Goal: Task Accomplishment & Management: Manage account settings

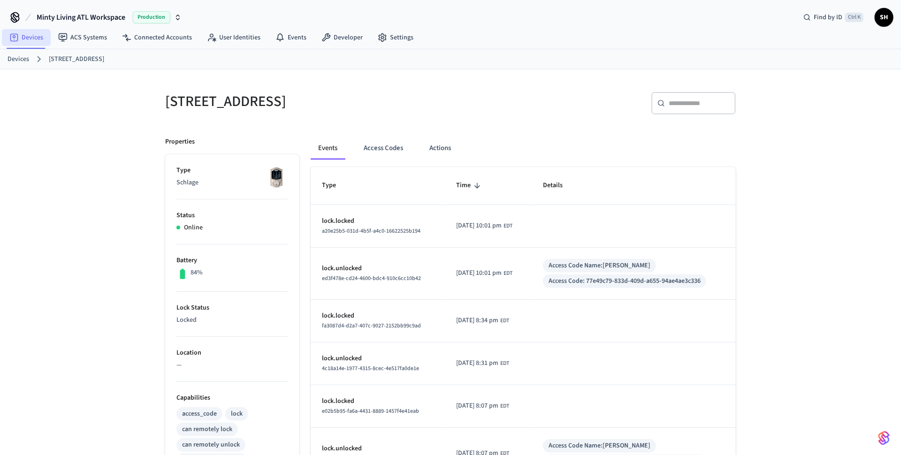
click at [30, 39] on link "Devices" at bounding box center [26, 37] width 49 height 17
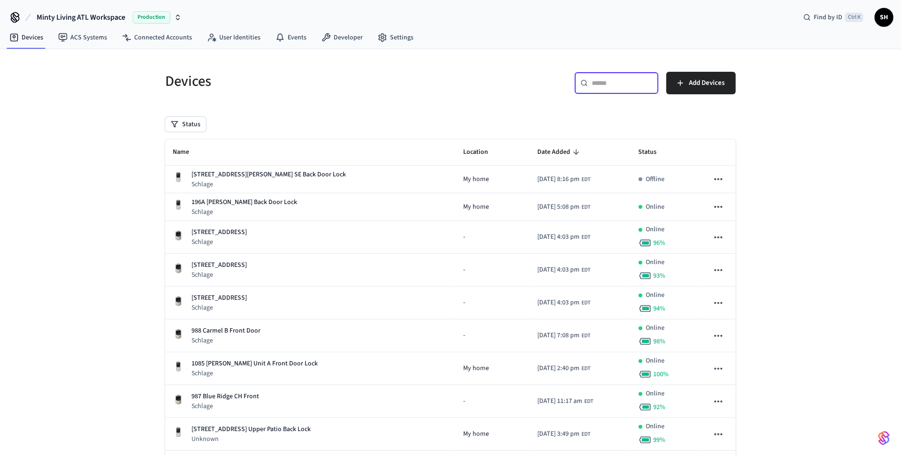
click at [598, 85] on input "text" at bounding box center [622, 82] width 61 height 9
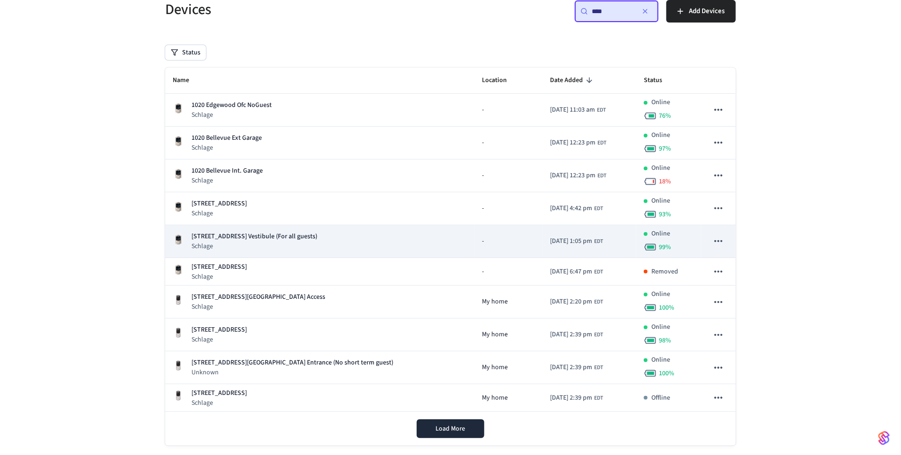
scroll to position [85, 0]
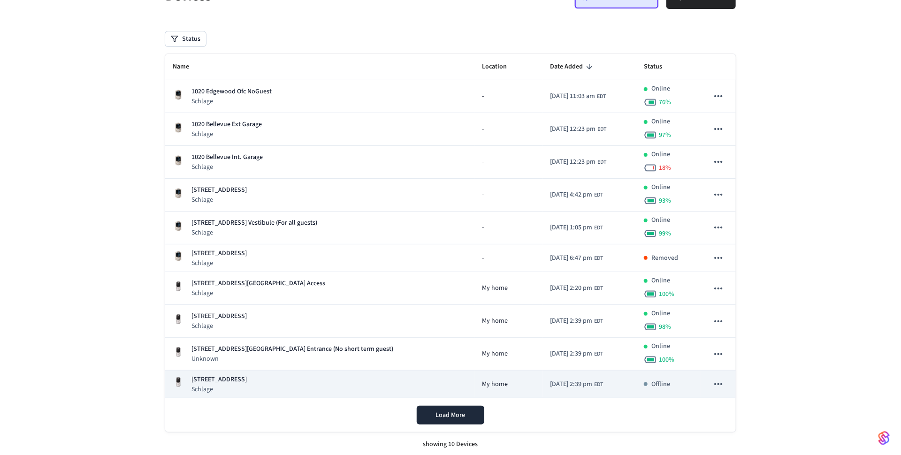
type input "****"
click at [374, 383] on div "[STREET_ADDRESS] Unit B Lock Schlage" at bounding box center [320, 384] width 294 height 19
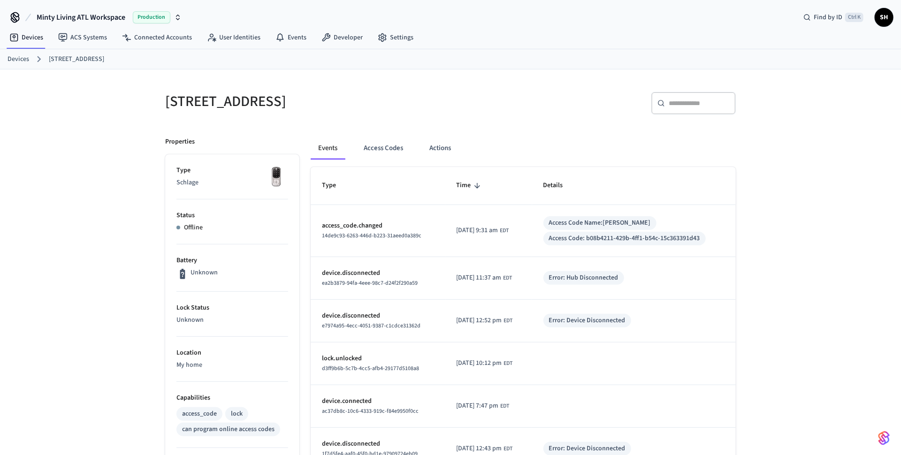
click at [85, 60] on link "[STREET_ADDRESS]" at bounding box center [76, 59] width 55 height 10
click at [17, 57] on link "Devices" at bounding box center [19, 59] width 22 height 10
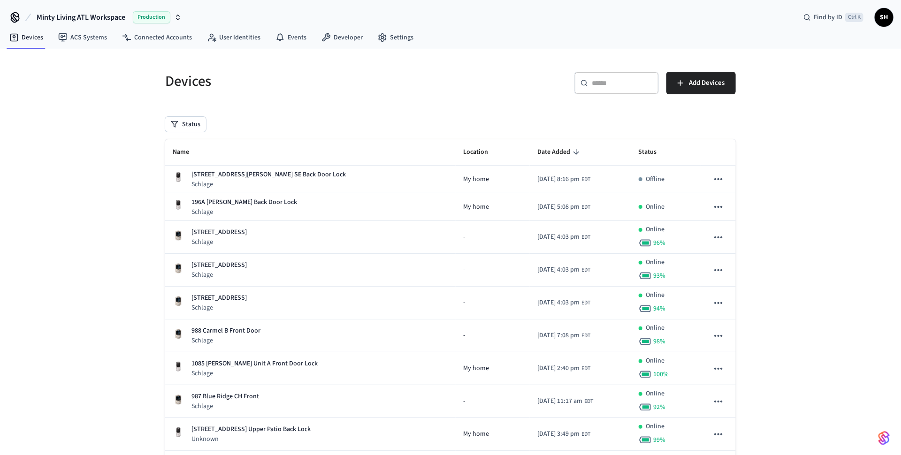
click at [601, 81] on input "text" at bounding box center [622, 82] width 61 height 9
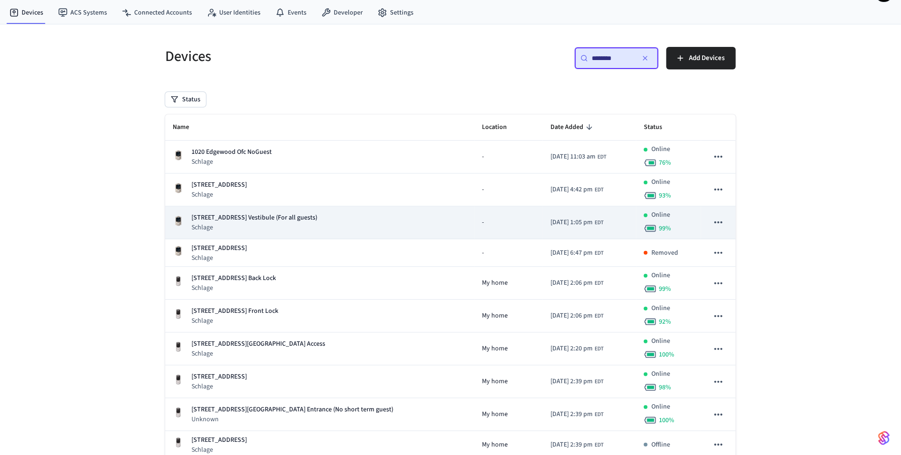
scroll to position [46, 0]
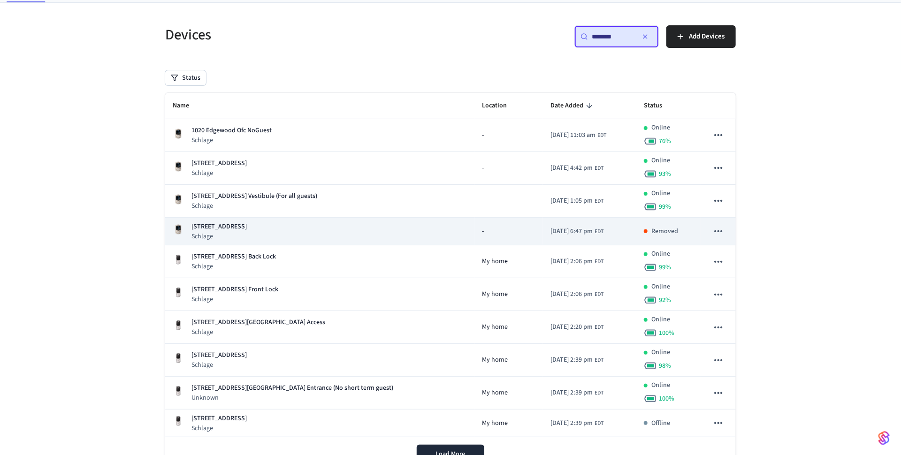
type input "********"
click at [721, 231] on icon "sticky table" at bounding box center [719, 231] width 12 height 12
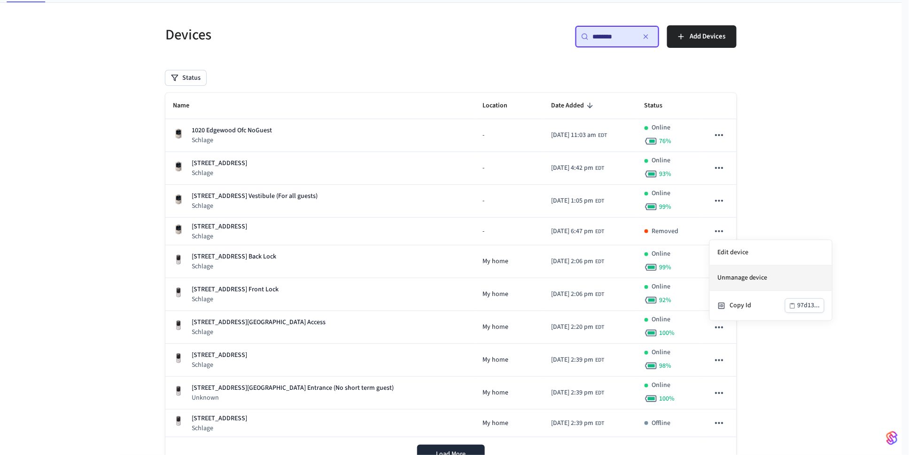
click at [755, 277] on li "Unmanage device" at bounding box center [770, 278] width 122 height 25
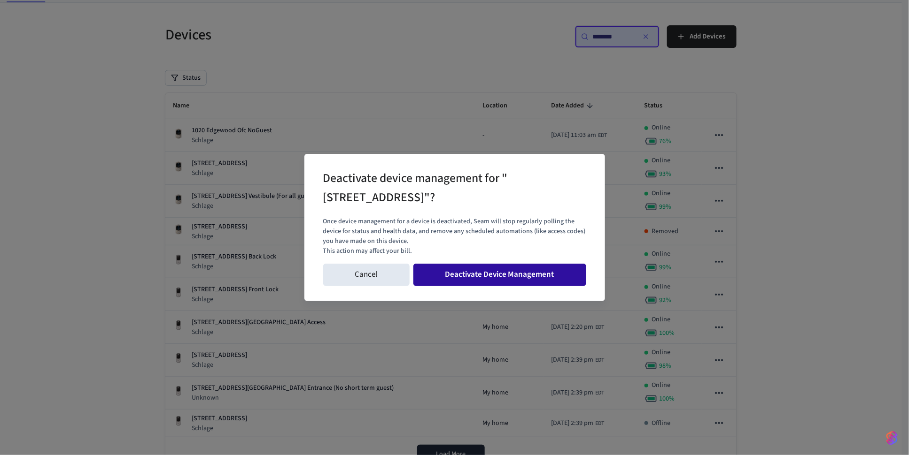
click at [488, 275] on button "Deactivate Device Management" at bounding box center [499, 275] width 173 height 23
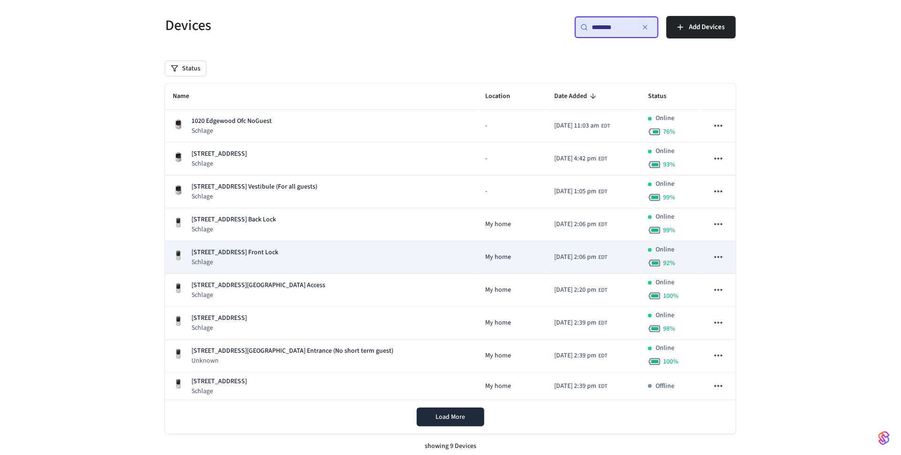
scroll to position [58, 0]
